Goal: Check status: Verify the current state of an ongoing process or item

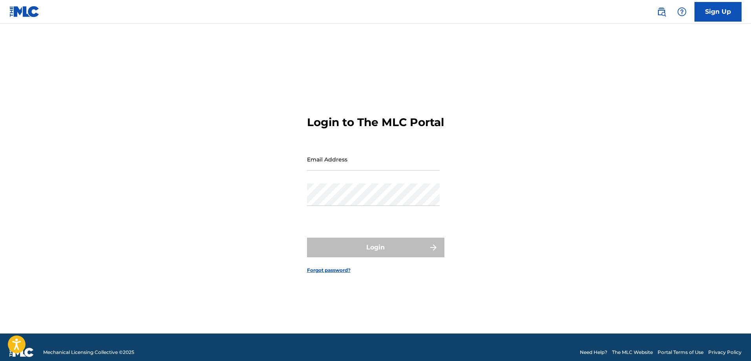
click at [379, 170] on input "Email Address" at bounding box center [373, 159] width 133 height 22
type input "[EMAIL_ADDRESS][DOMAIN_NAME]"
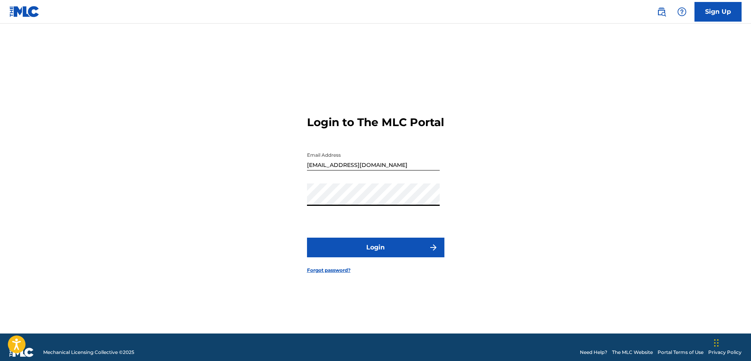
click at [368, 253] on button "Login" at bounding box center [375, 247] width 137 height 20
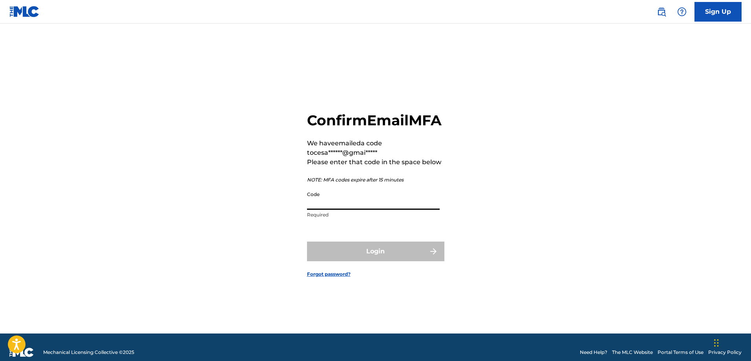
click at [317, 210] on input "Code" at bounding box center [373, 198] width 133 height 22
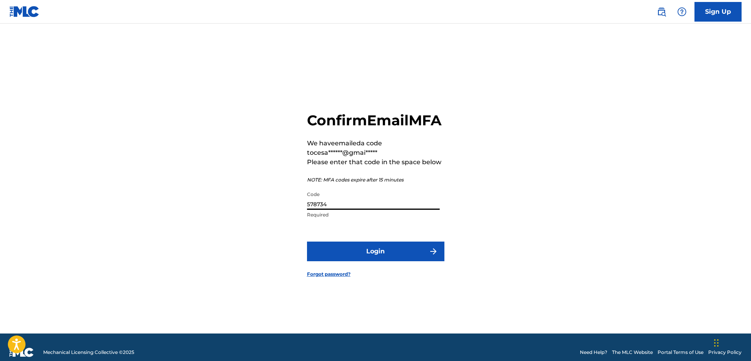
type input "578734"
click at [307, 241] on button "Login" at bounding box center [375, 251] width 137 height 20
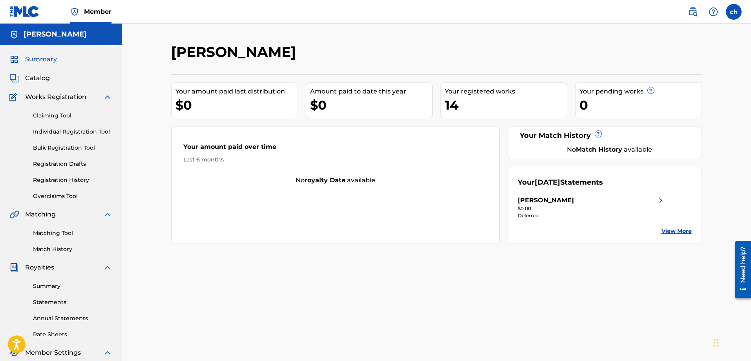
click at [663, 228] on link "View More" at bounding box center [676, 231] width 30 height 8
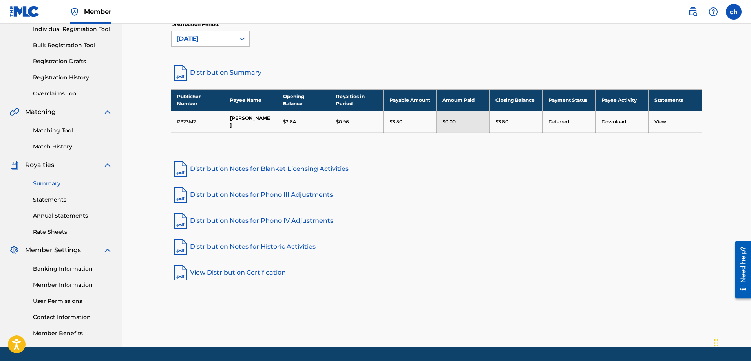
scroll to position [126, 0]
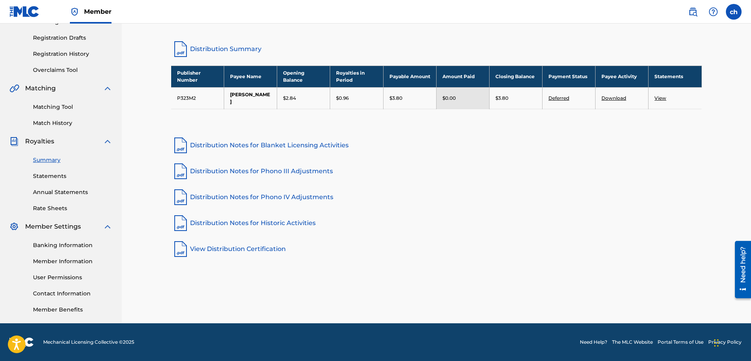
drag, startPoint x: 657, startPoint y: 94, endPoint x: 656, endPoint y: 98, distance: 4.1
click at [657, 94] on td "View" at bounding box center [674, 98] width 53 height 22
click at [656, 98] on link "View" at bounding box center [660, 98] width 12 height 6
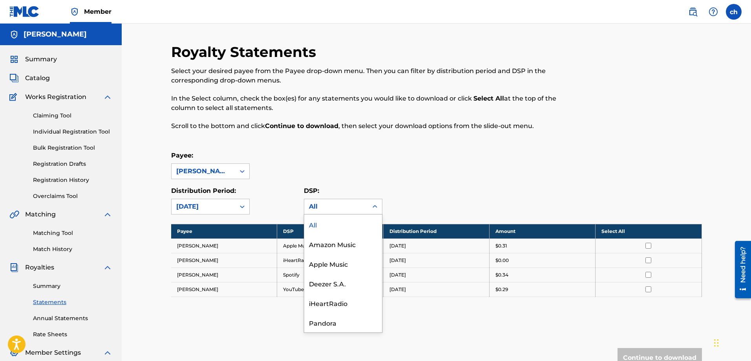
click at [324, 201] on div "All" at bounding box center [336, 206] width 64 height 15
click at [395, 157] on div "Payee: [PERSON_NAME]" at bounding box center [436, 165] width 531 height 28
